Goal: Download file/media

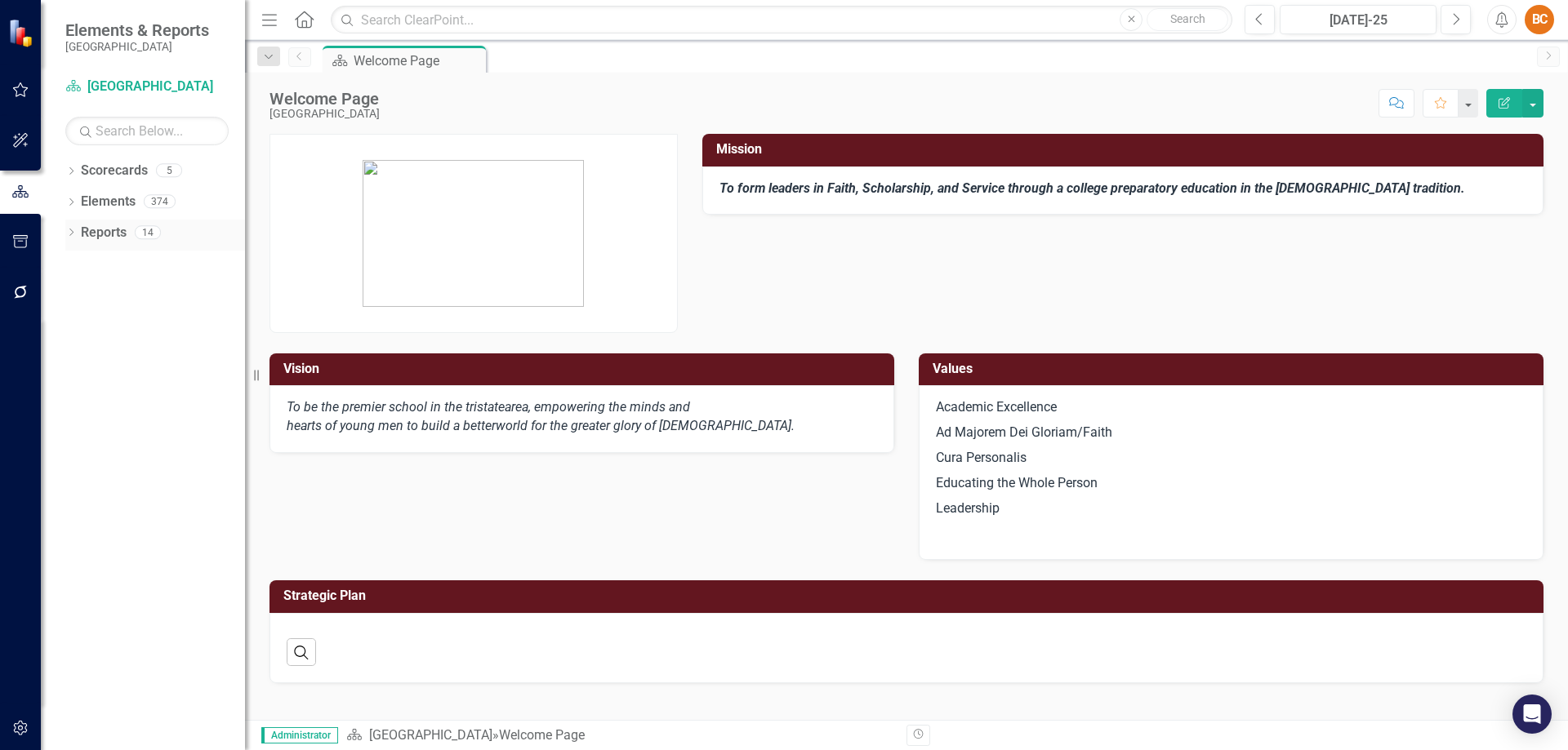
click at [115, 237] on link "Reports" at bounding box center [104, 233] width 46 height 19
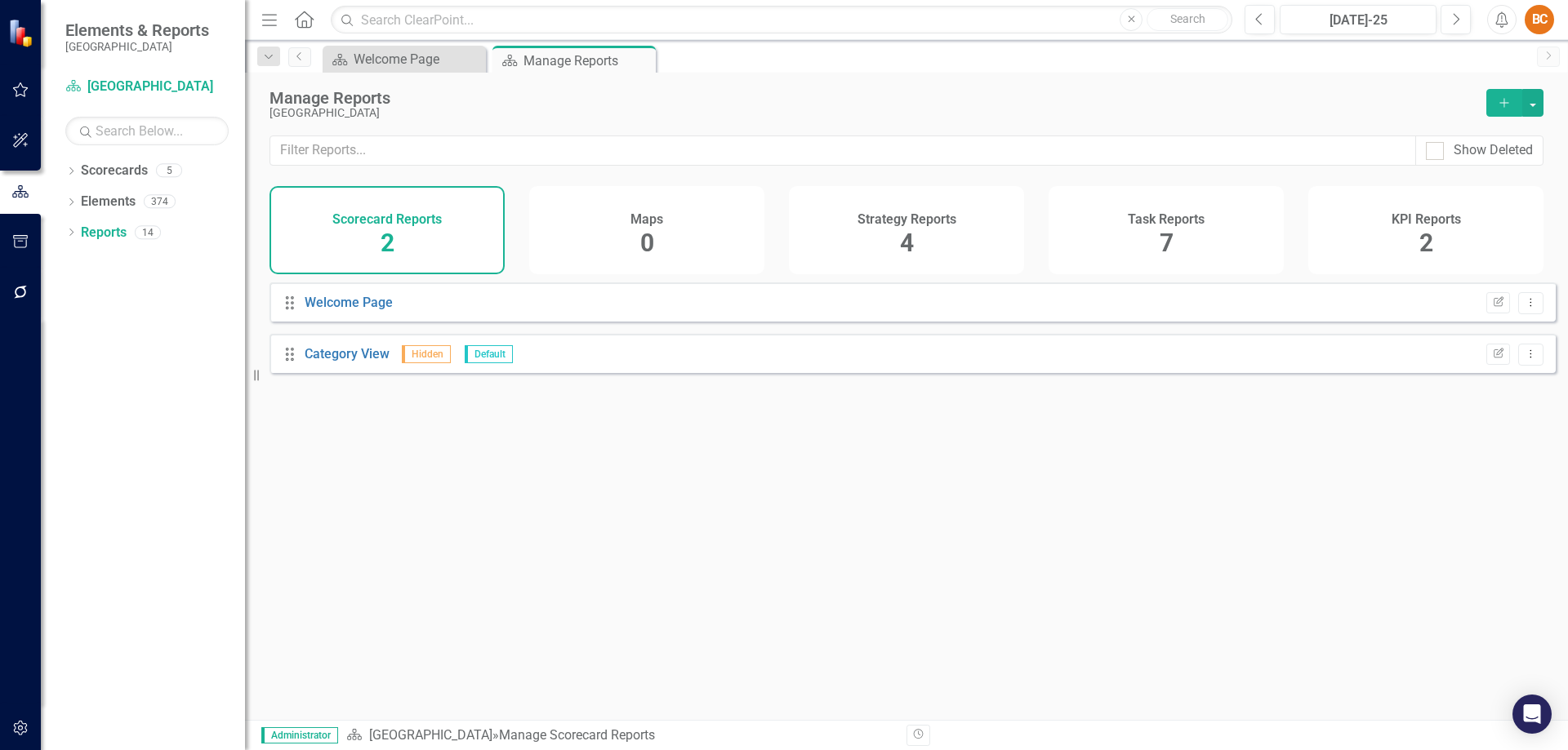
click at [426, 240] on div "Scorecard Reports 2" at bounding box center [387, 230] width 235 height 88
click at [343, 361] on link "Category View" at bounding box center [347, 354] width 85 height 16
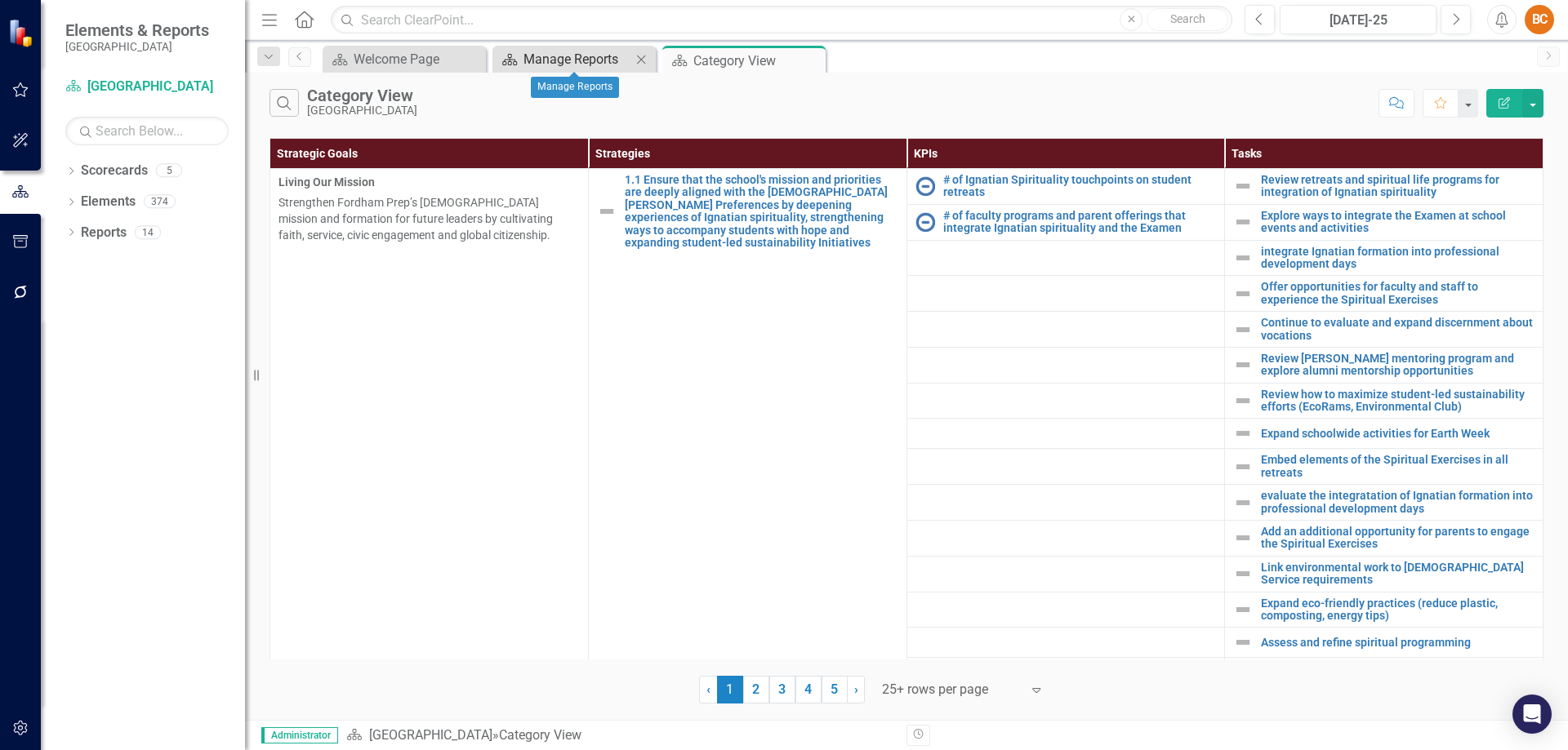
click at [564, 61] on div "Manage Reports" at bounding box center [578, 59] width 108 height 20
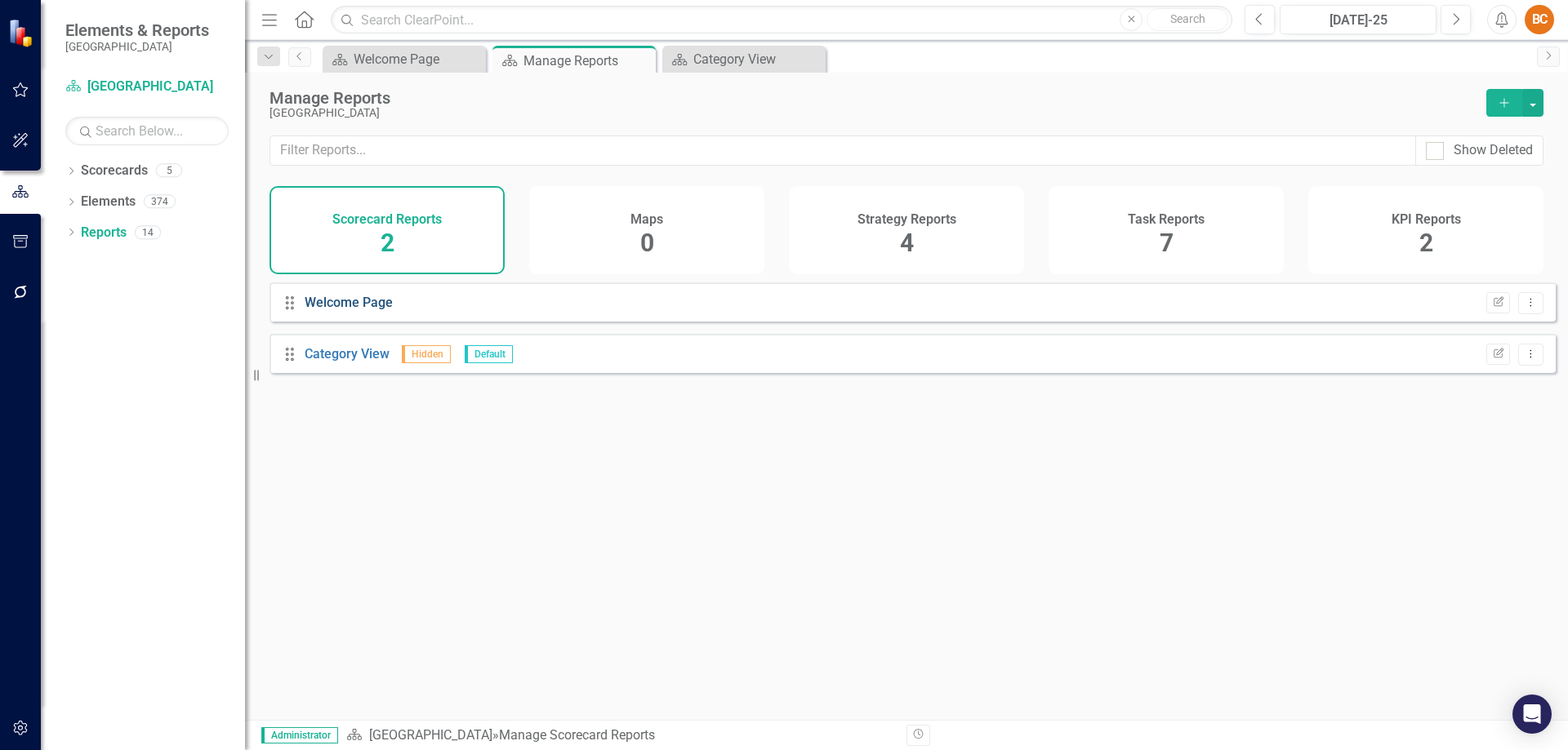
click at [354, 310] on link "Welcome Page" at bounding box center [348, 302] width 88 height 16
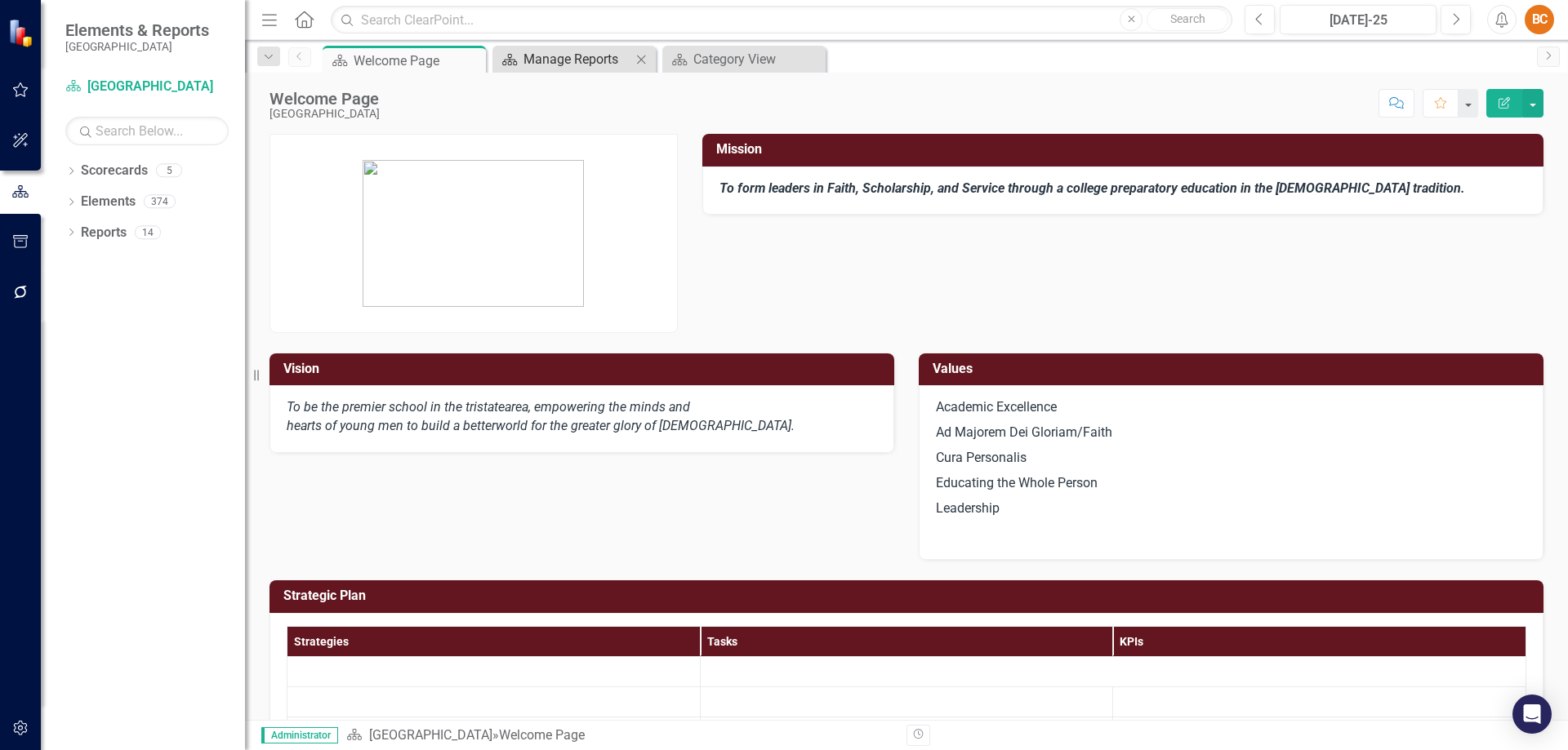
click at [586, 55] on div "Manage Reports" at bounding box center [578, 59] width 108 height 20
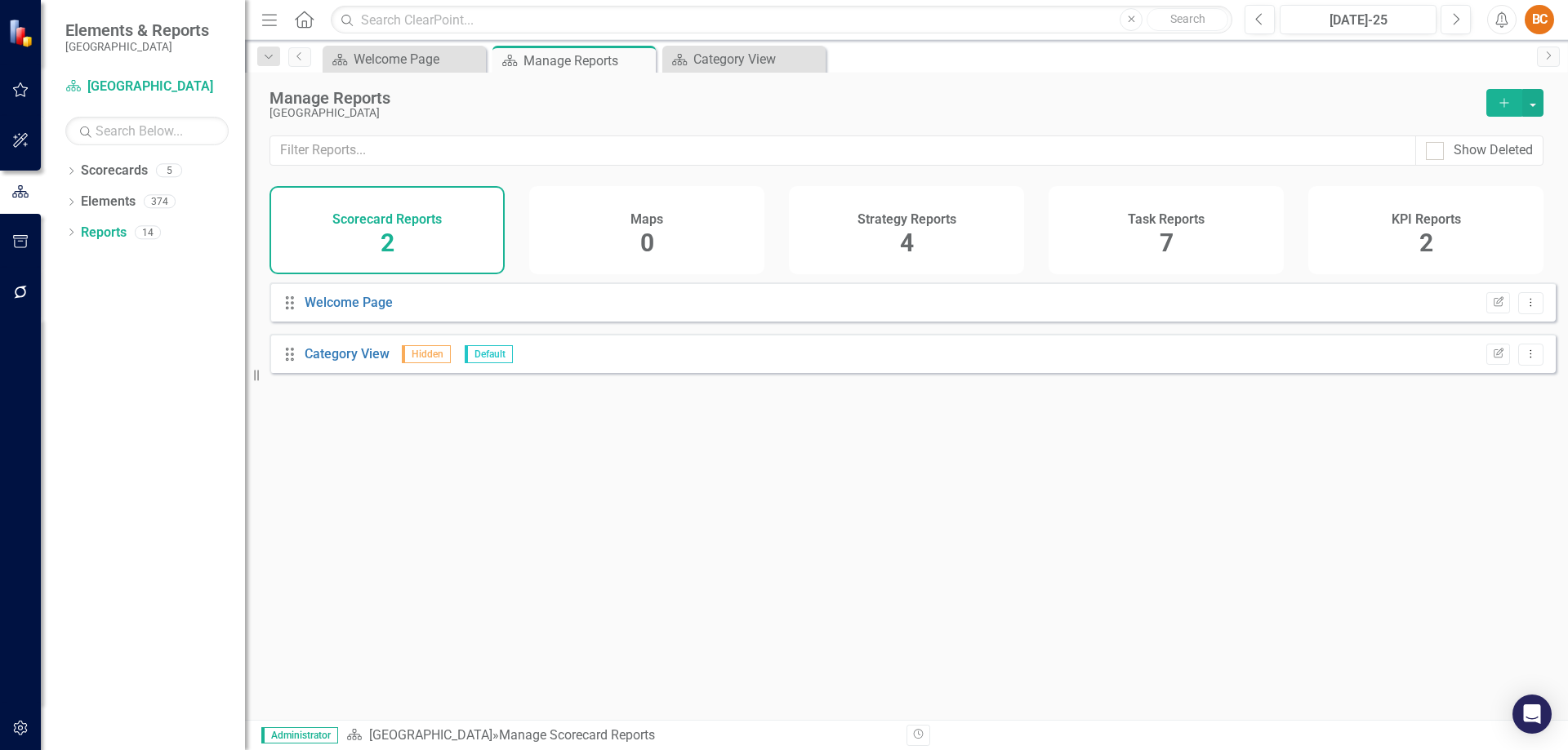
click at [653, 228] on span "0" at bounding box center [647, 242] width 14 height 28
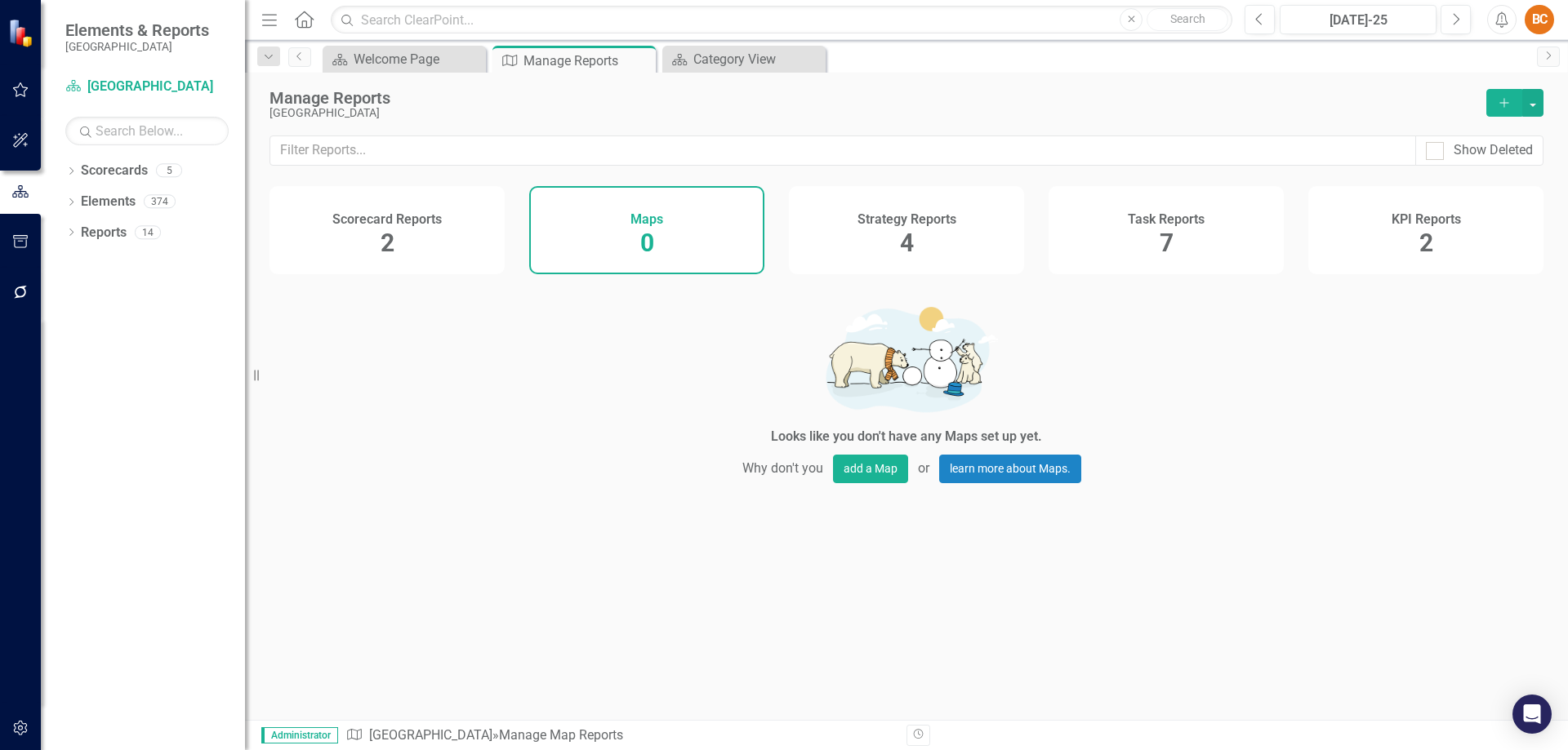
click at [923, 226] on h4 "Strategy Reports" at bounding box center [907, 219] width 99 height 15
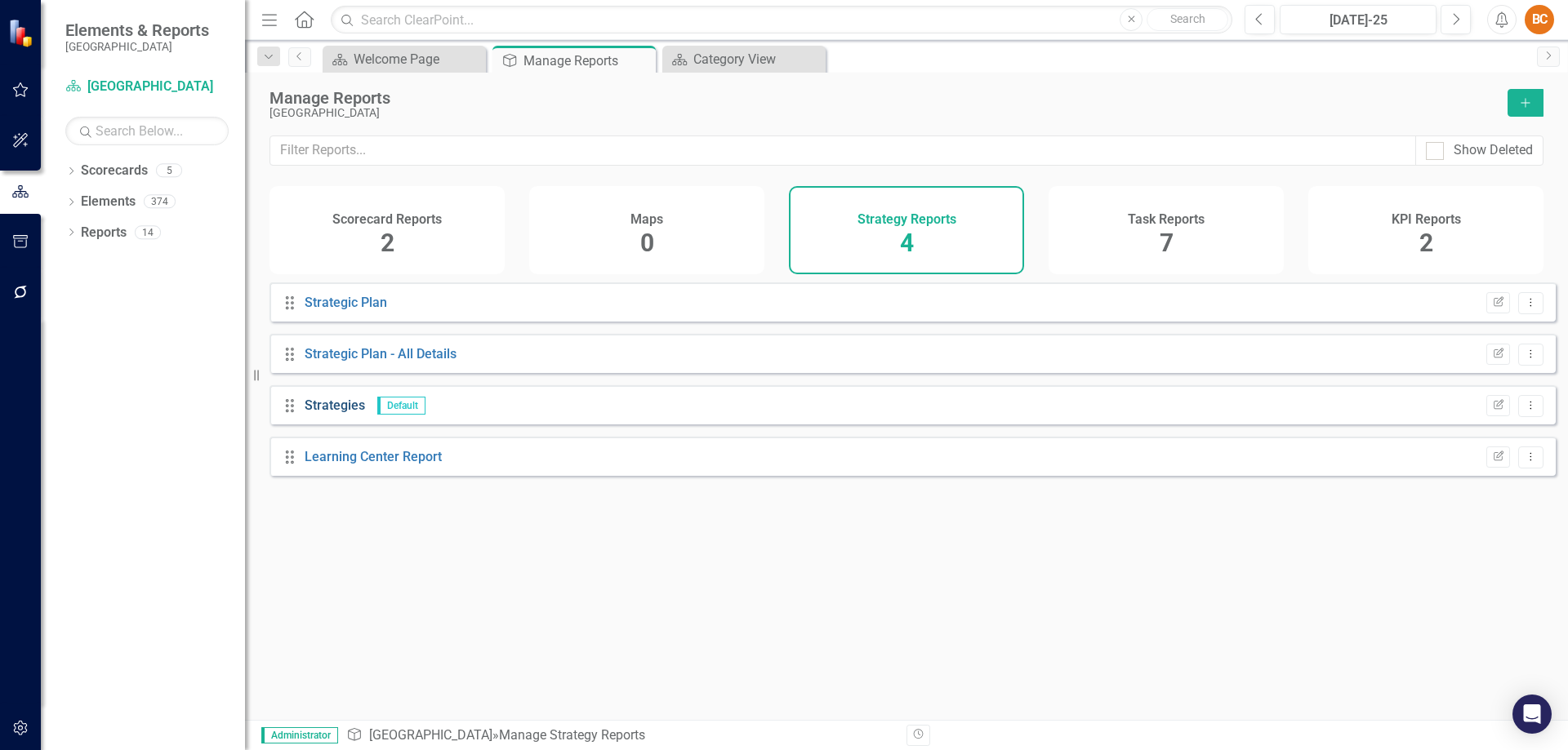
click at [335, 413] on link "Strategies" at bounding box center [334, 405] width 61 height 16
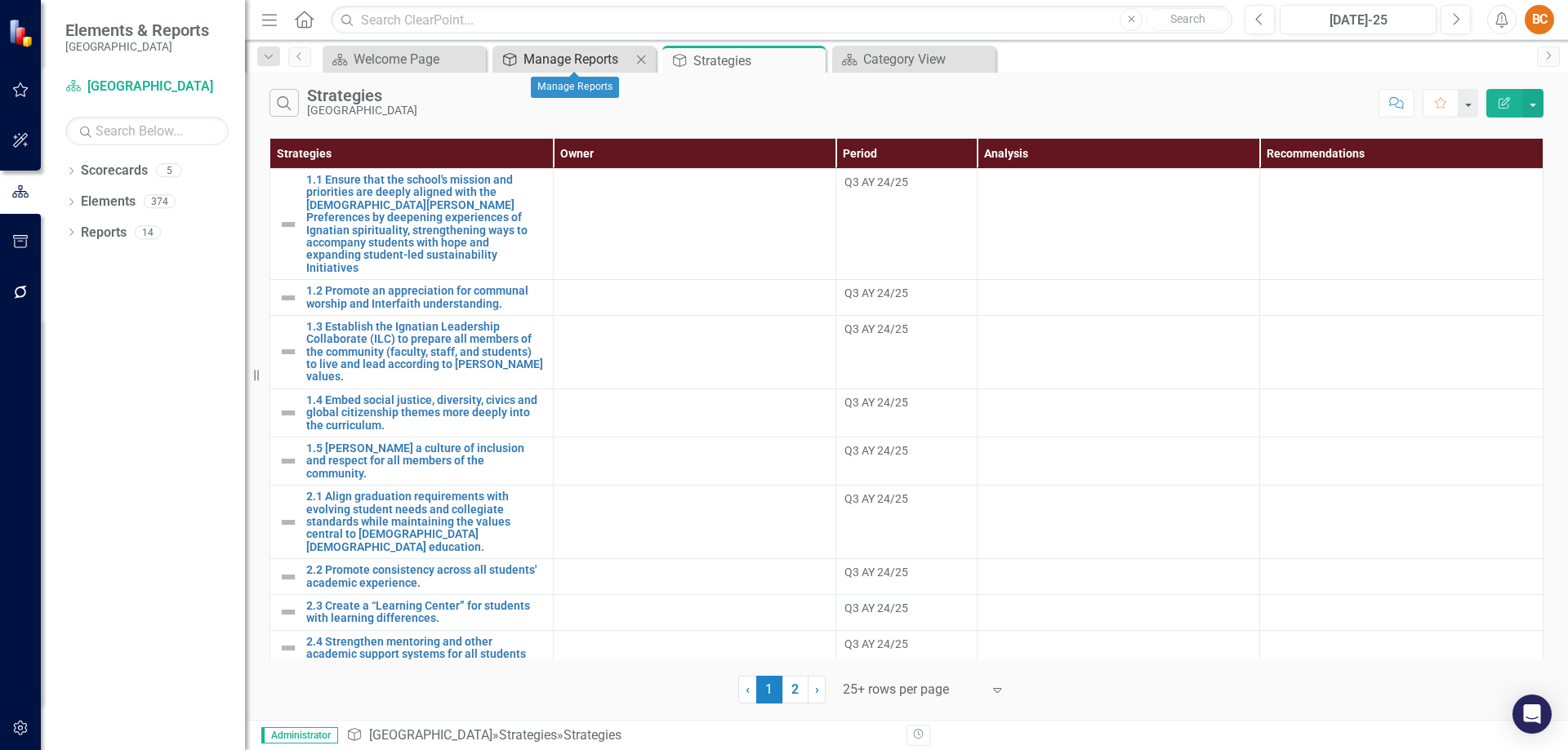
click at [585, 56] on div "Manage Reports" at bounding box center [578, 59] width 108 height 20
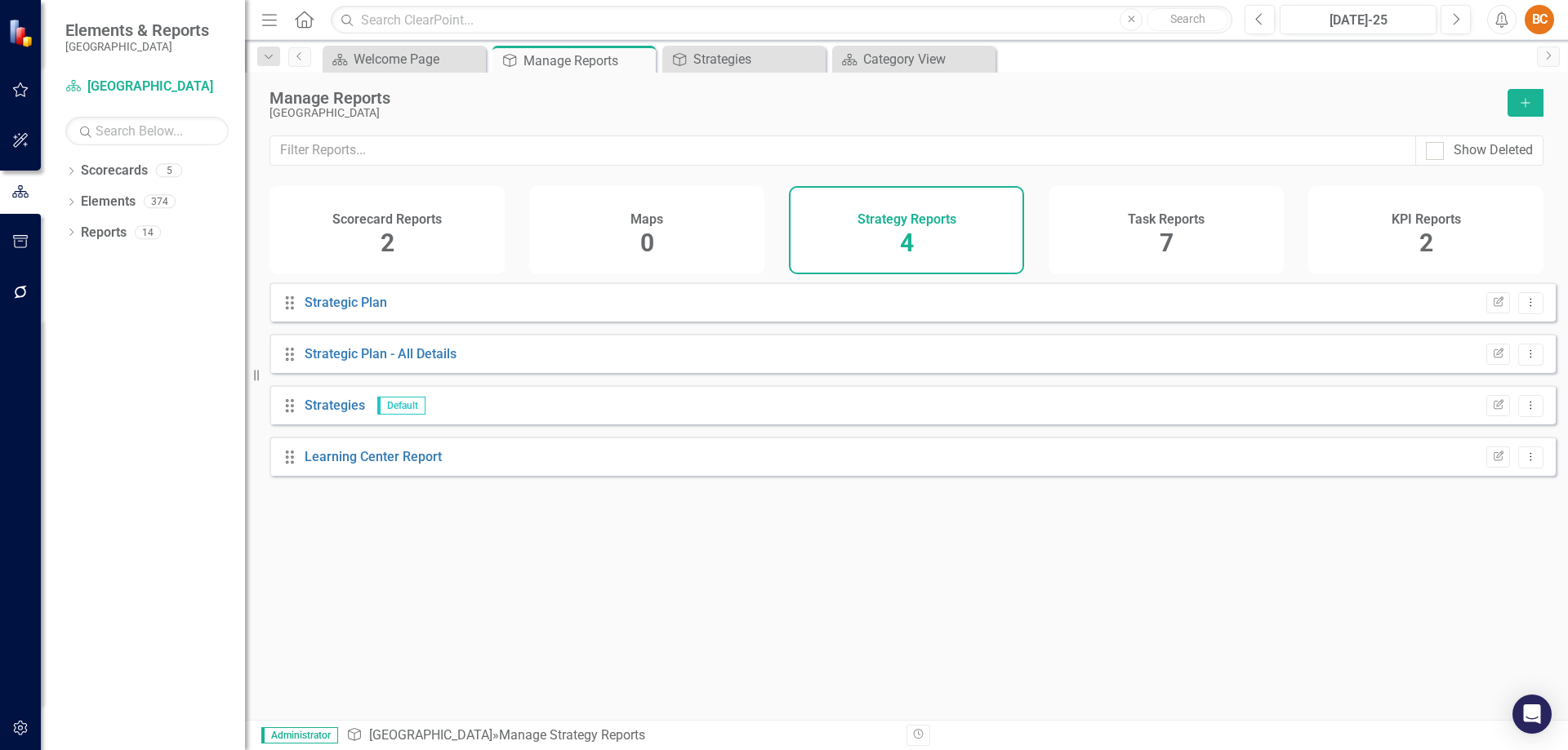
click at [942, 239] on div "Strategy Reports 4" at bounding box center [907, 230] width 235 height 88
click at [382, 310] on link "Strategic Plan" at bounding box center [346, 302] width 83 height 16
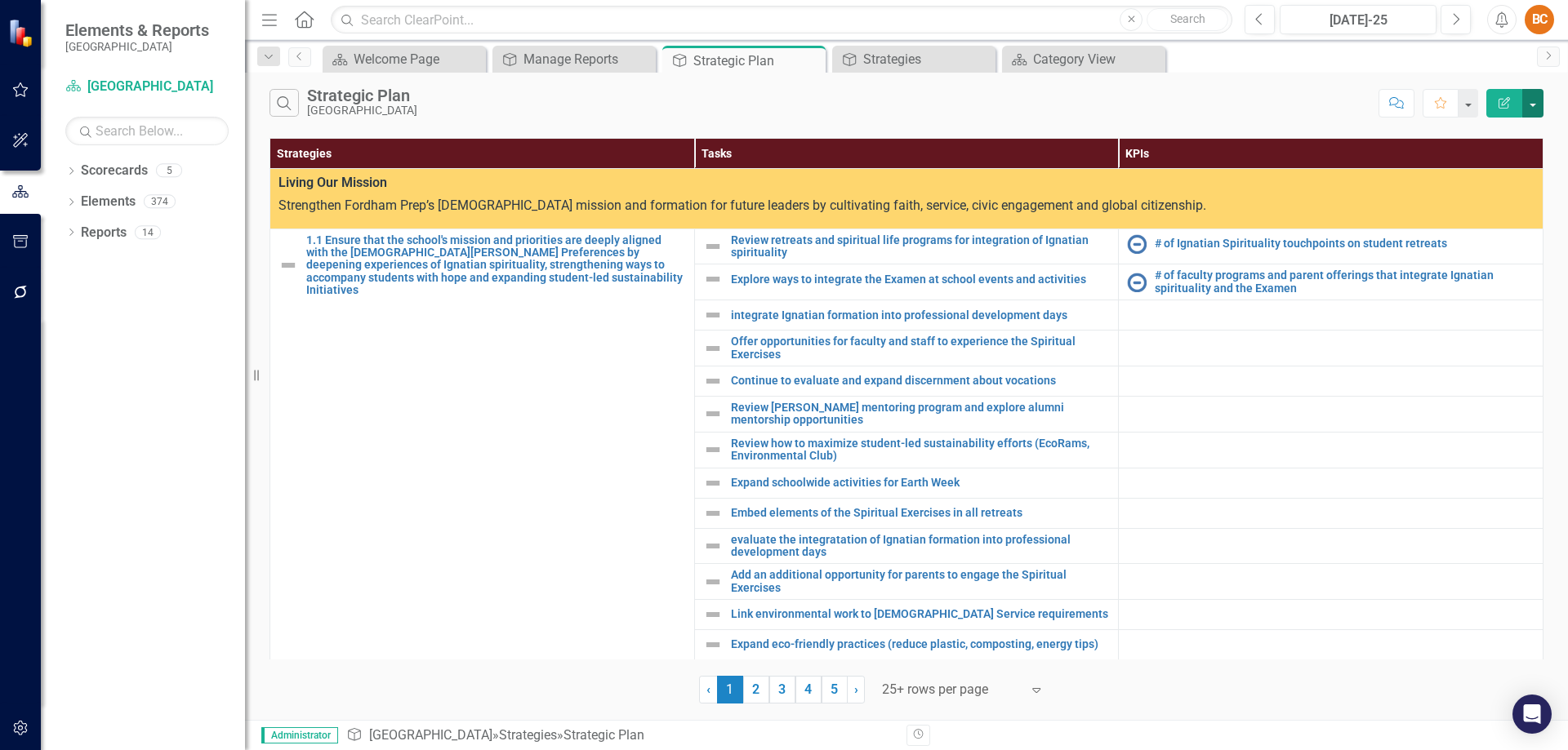
click at [1535, 99] on button "button" at bounding box center [1533, 103] width 21 height 28
click at [1503, 169] on link "PDF Export to PDF" at bounding box center [1478, 166] width 129 height 30
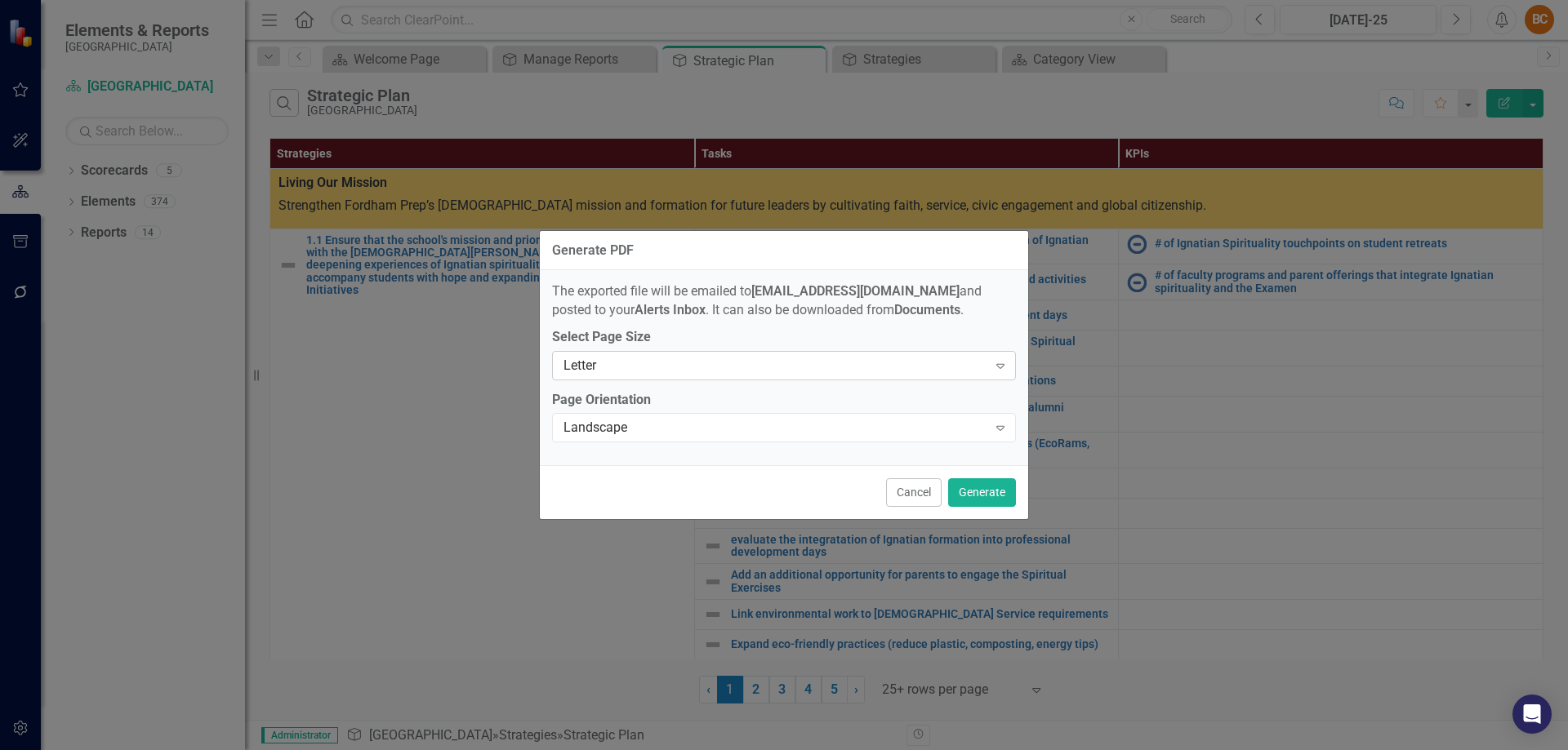
click at [1004, 367] on icon "Expand" at bounding box center [1000, 366] width 17 height 13
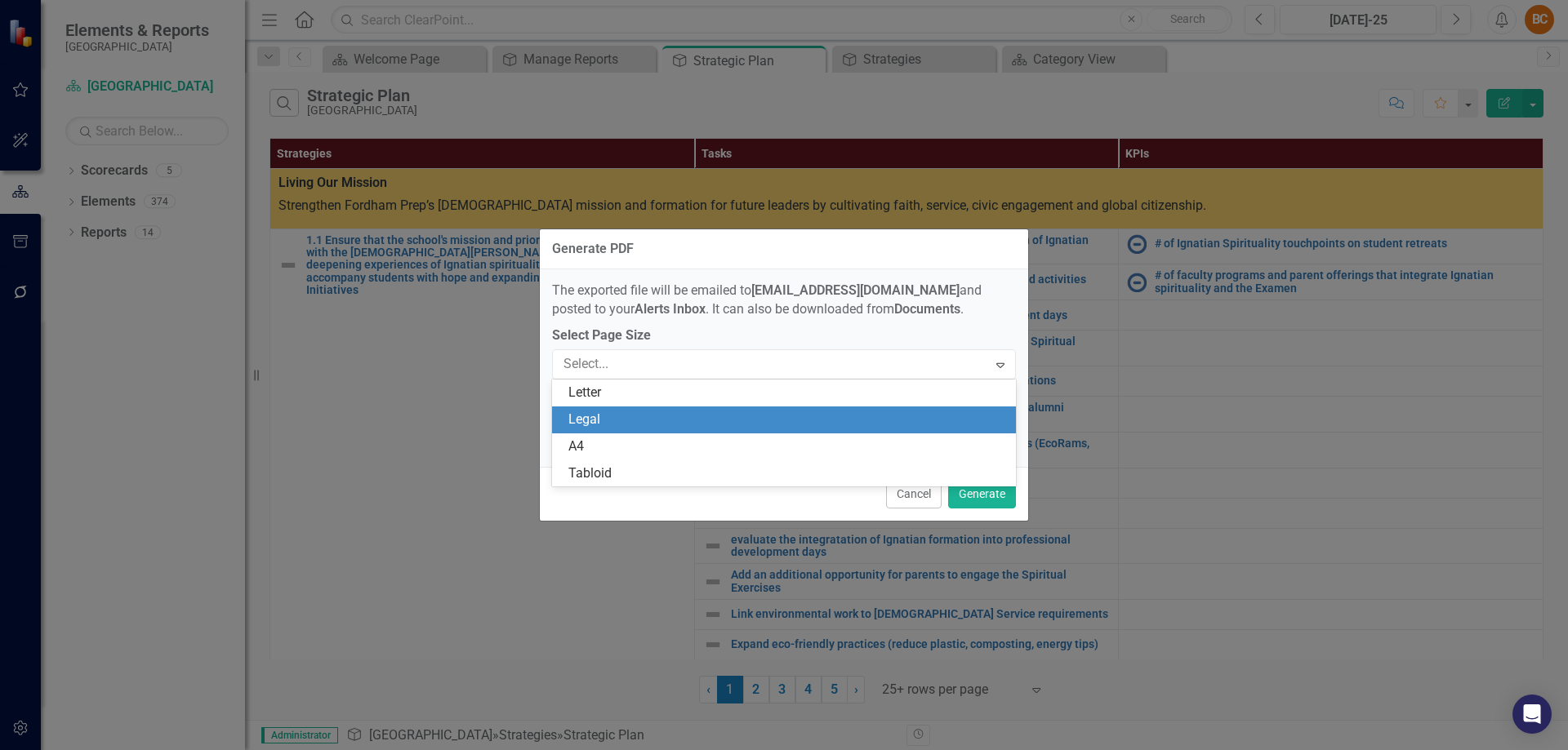
click at [965, 415] on div "Legal" at bounding box center [788, 420] width 437 height 19
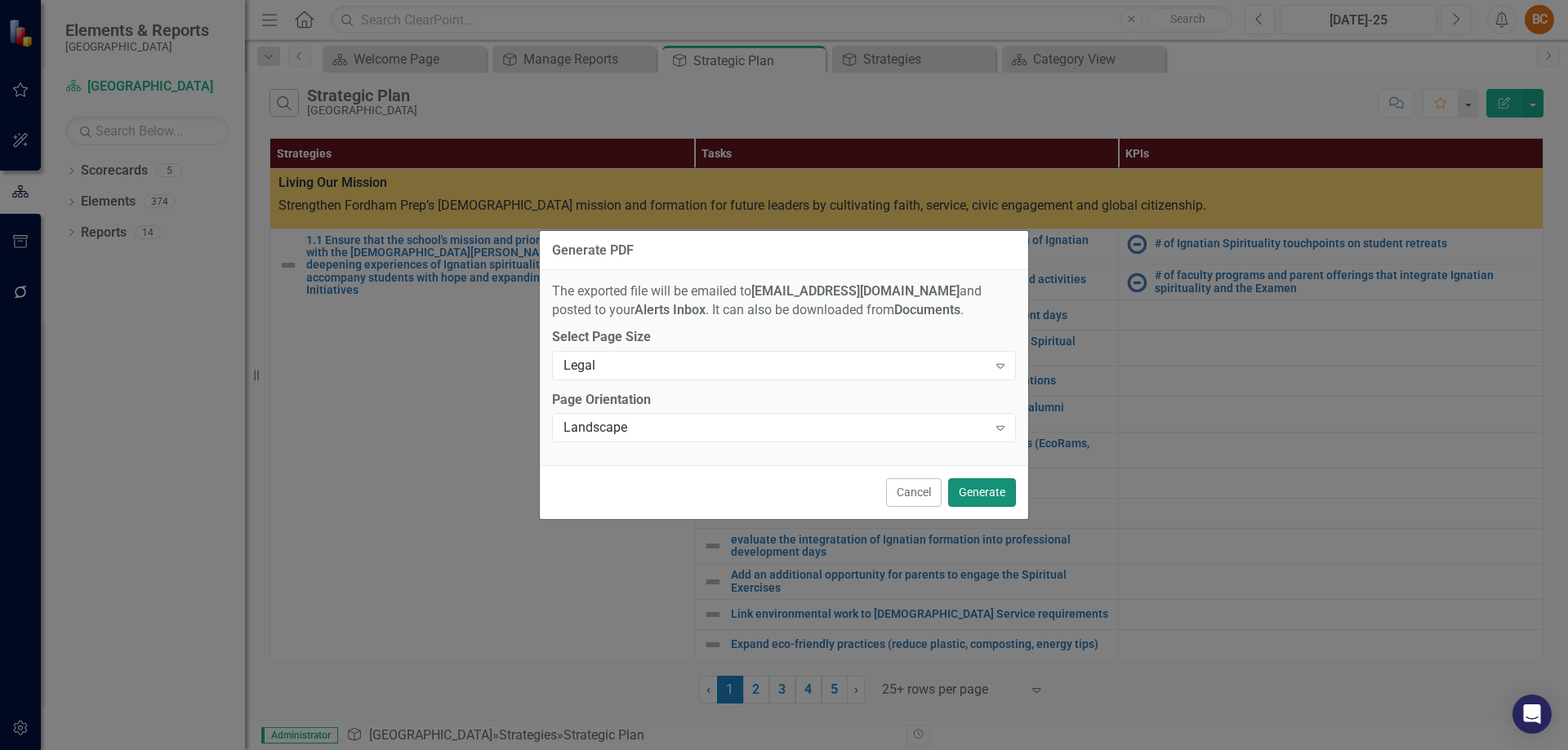
click at [1002, 493] on button "Generate" at bounding box center [982, 493] width 68 height 28
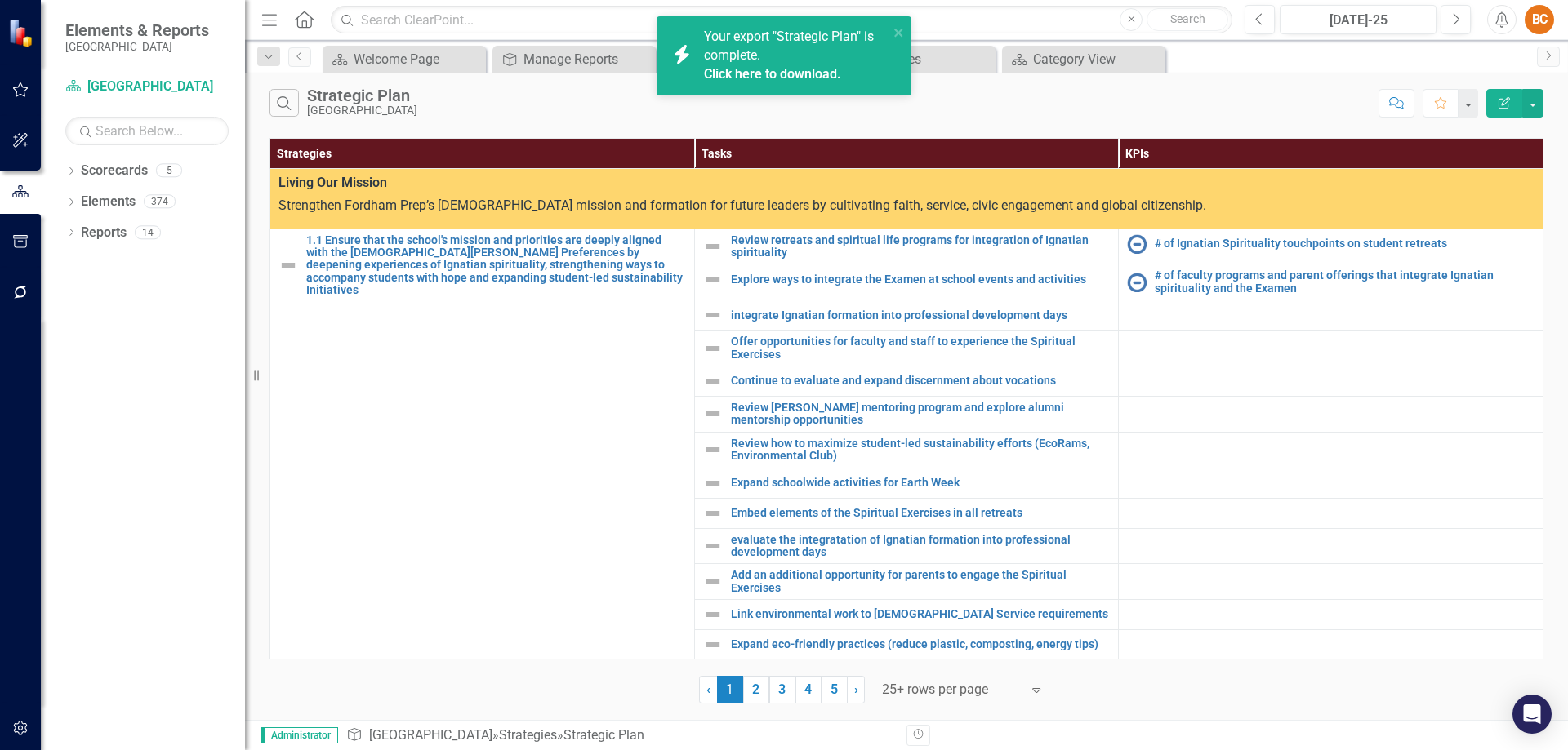
click at [803, 74] on link "Click here to download." at bounding box center [773, 74] width 138 height 16
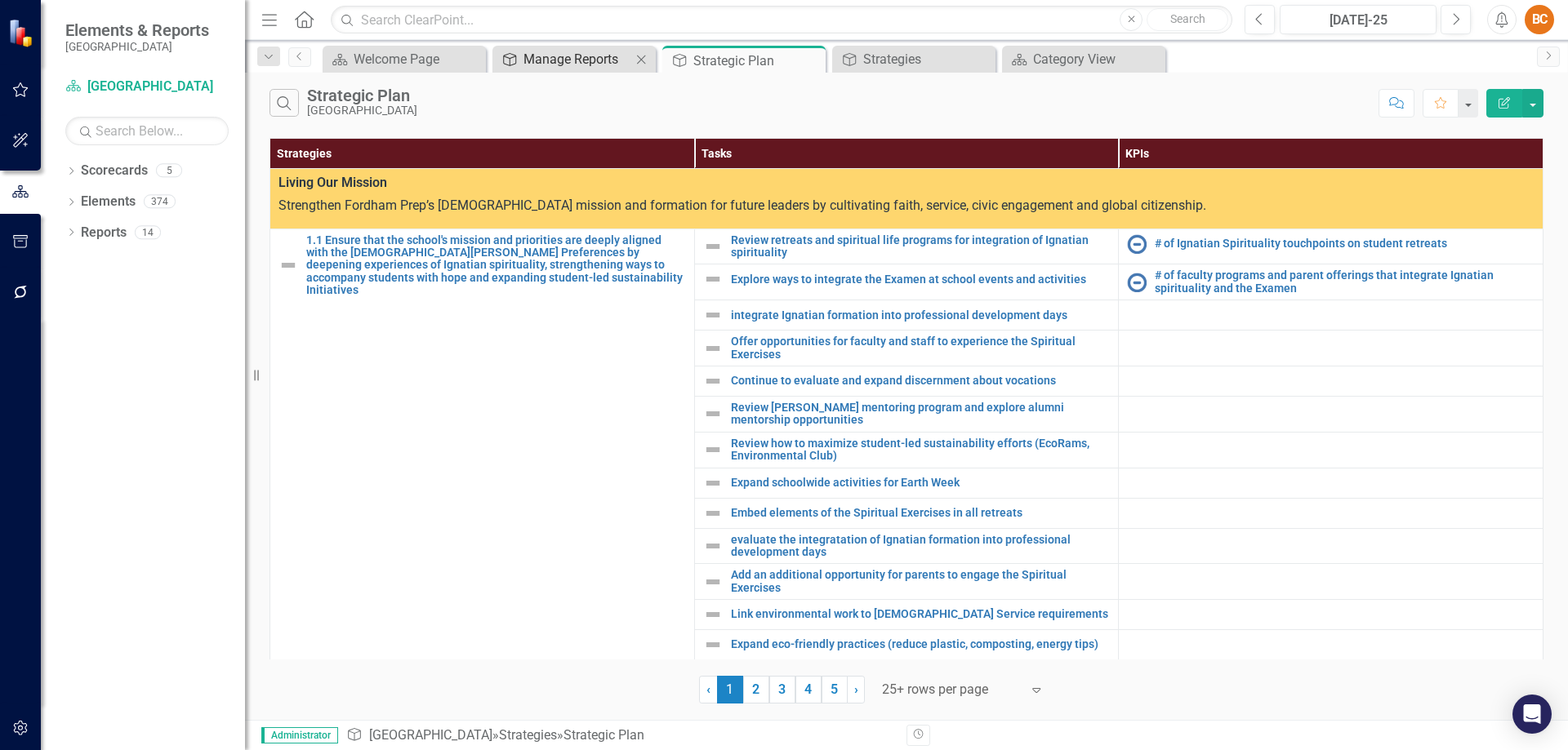
click at [564, 60] on div "Manage Reports" at bounding box center [578, 59] width 108 height 20
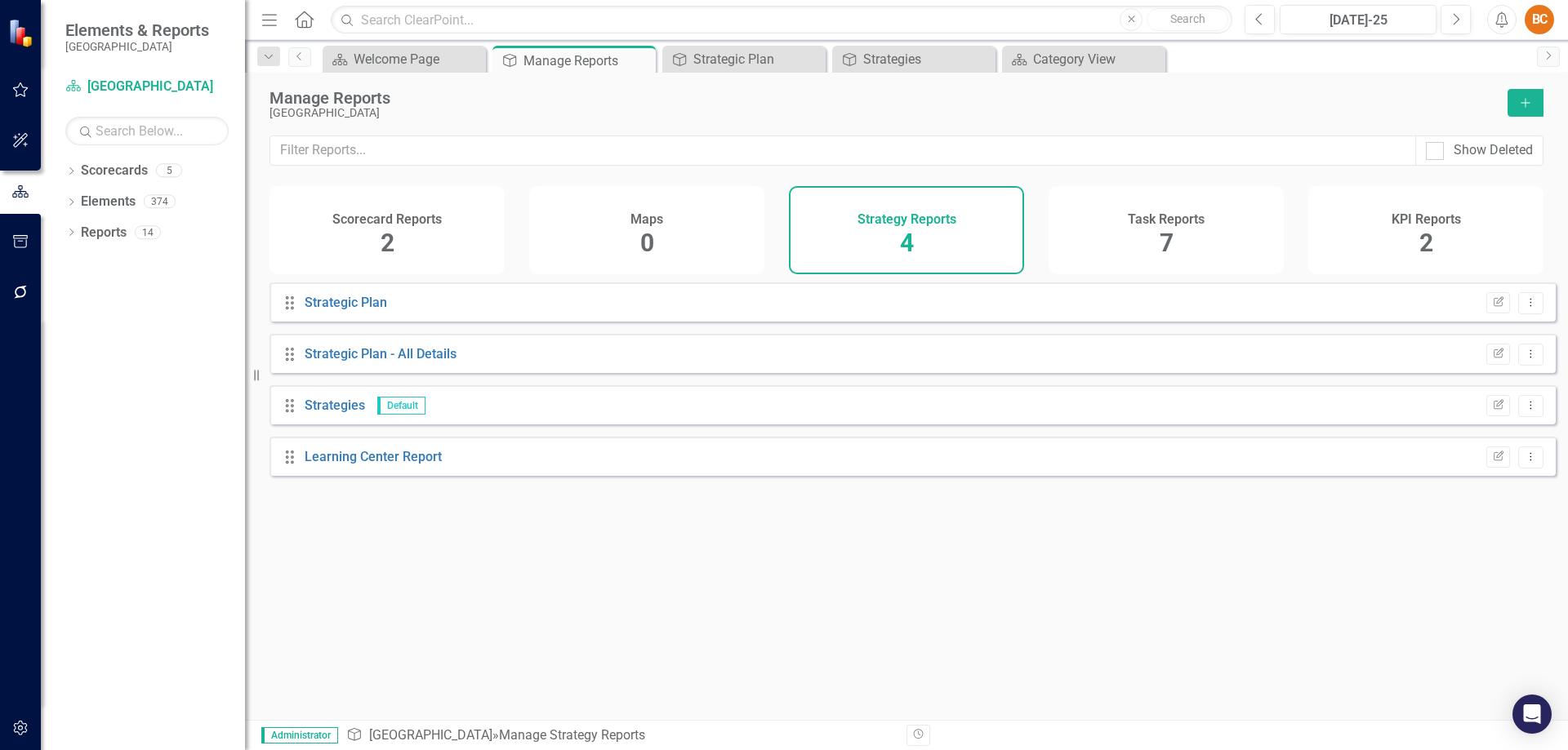
click at [1139, 241] on div "Task Reports 7" at bounding box center [1166, 230] width 235 height 88
